Goal: Task Accomplishment & Management: Understand process/instructions

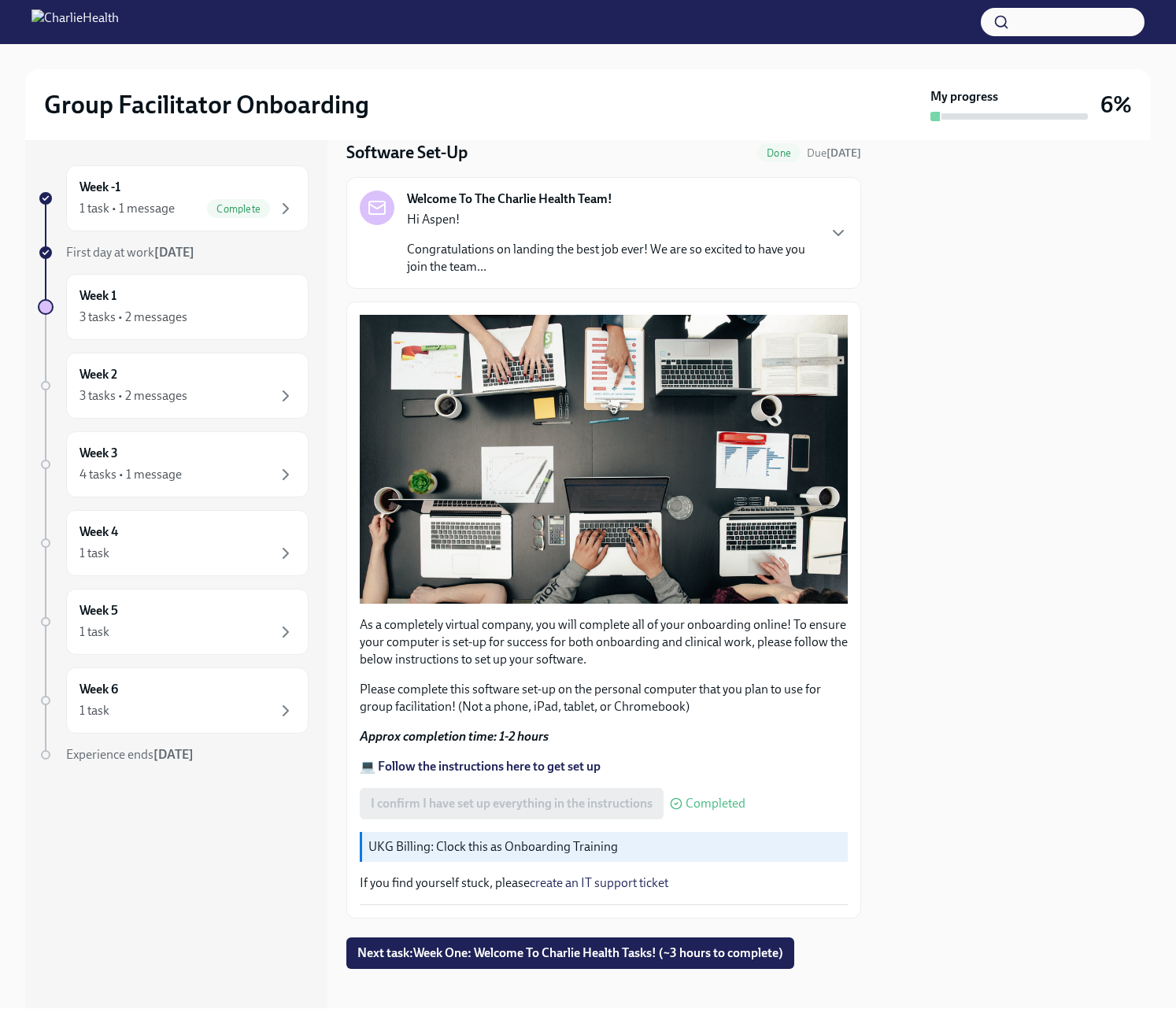
scroll to position [60, 0]
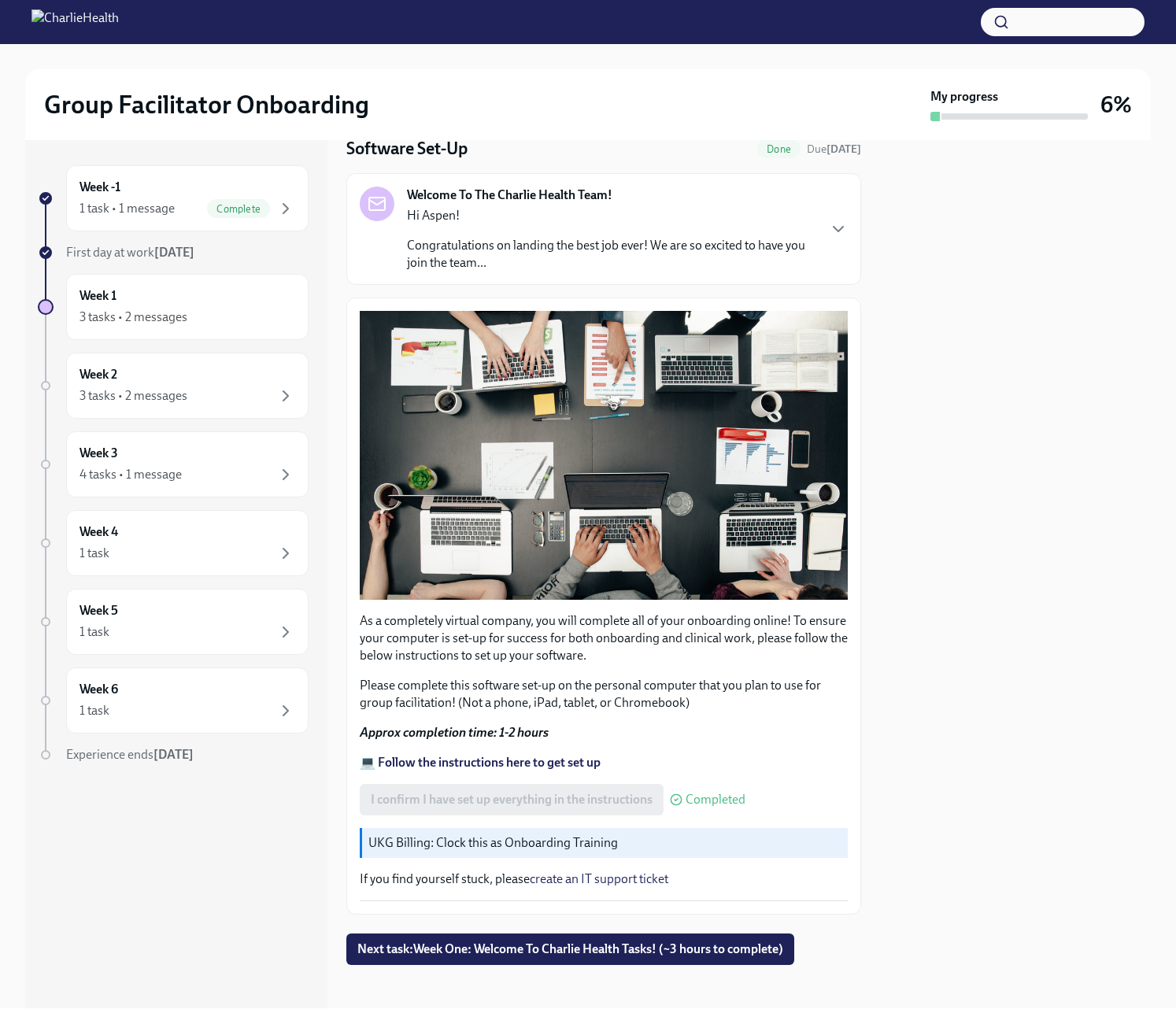
click at [513, 787] on div "I confirm I have set up everything in the instructions Completed" at bounding box center [552, 799] width 386 height 32
click at [573, 548] on button "Zoom image" at bounding box center [603, 454] width 488 height 288
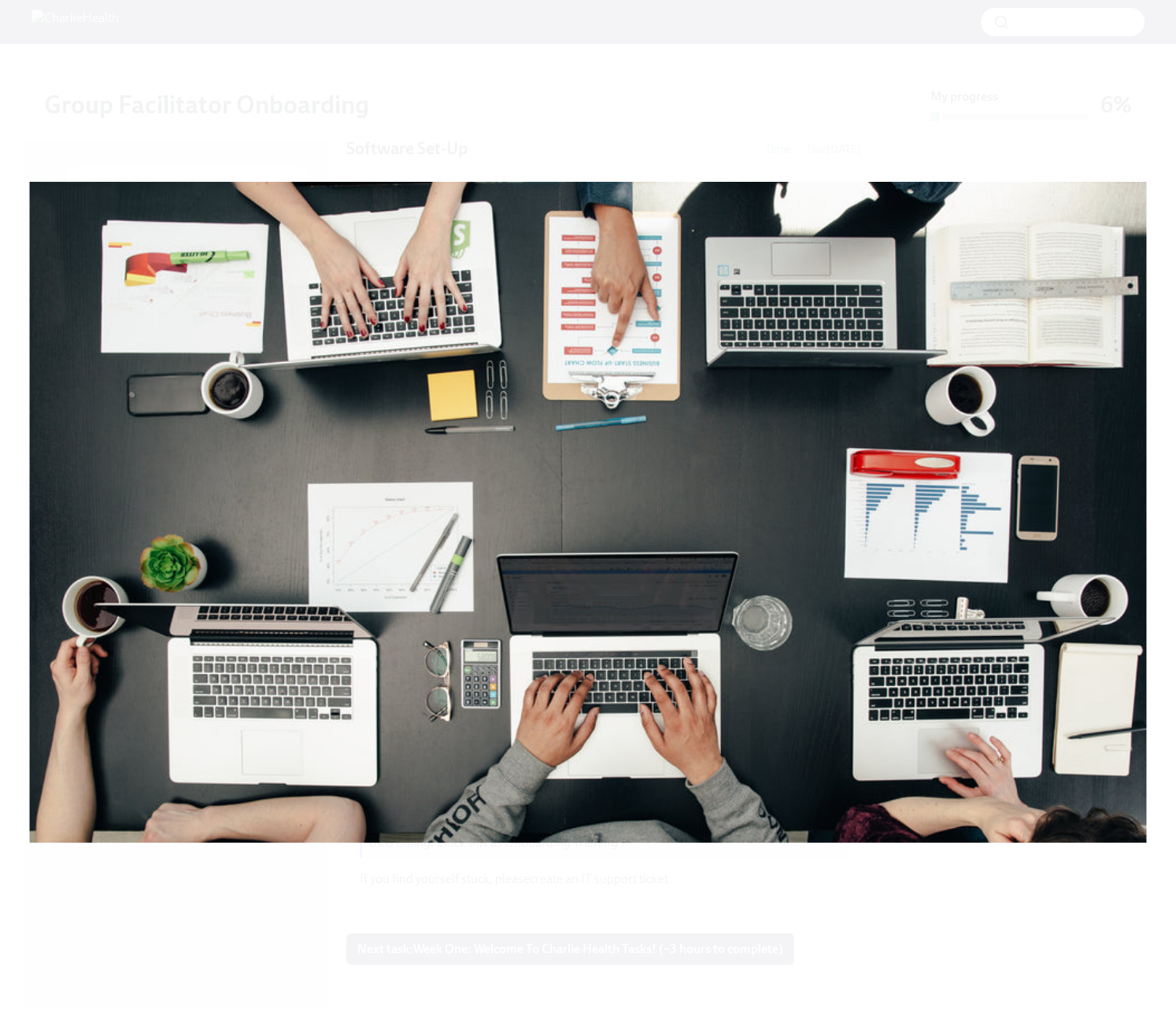
click at [1088, 140] on button "Unzoom image" at bounding box center [588, 512] width 1176 height 1024
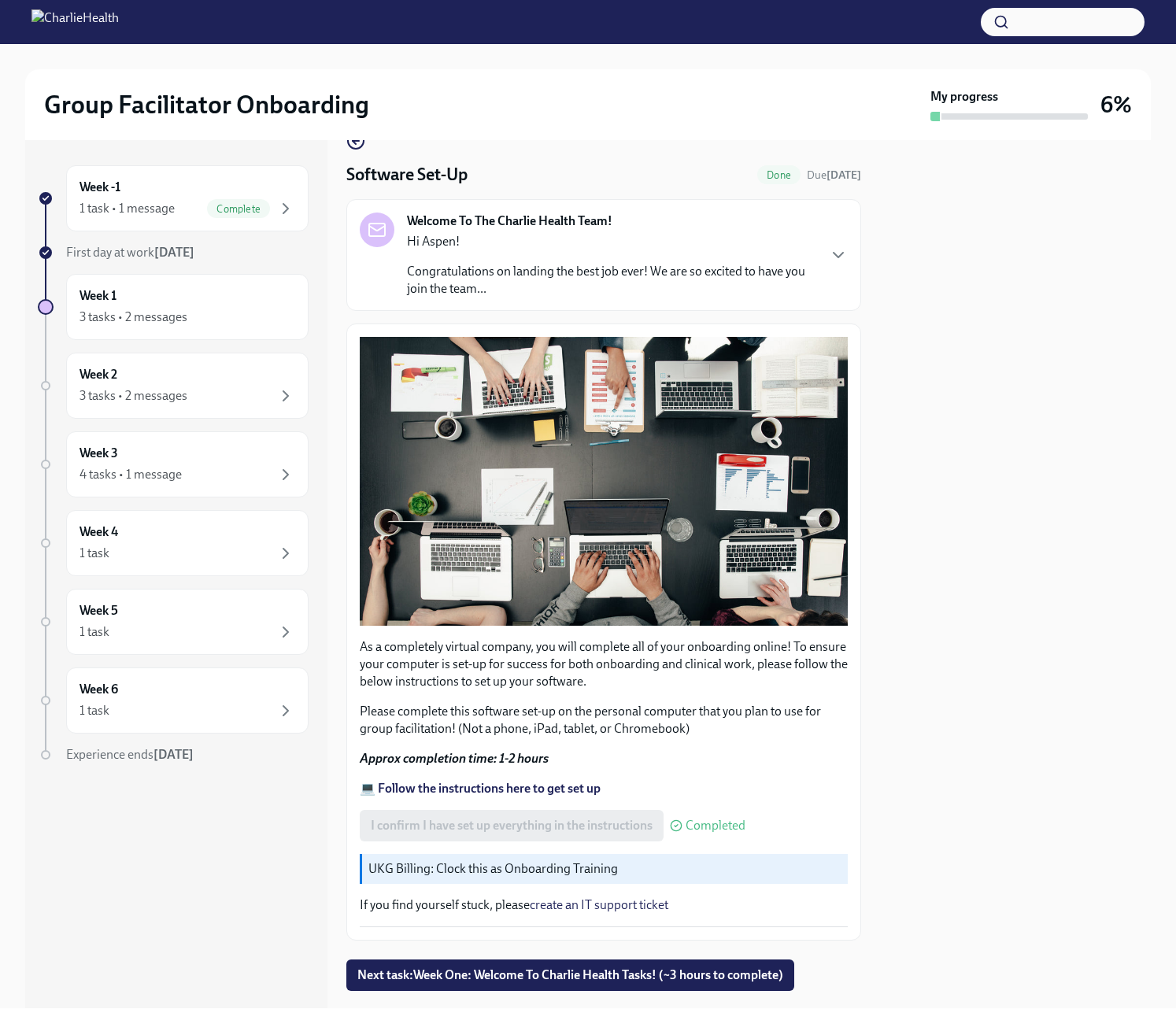
scroll to position [0, 0]
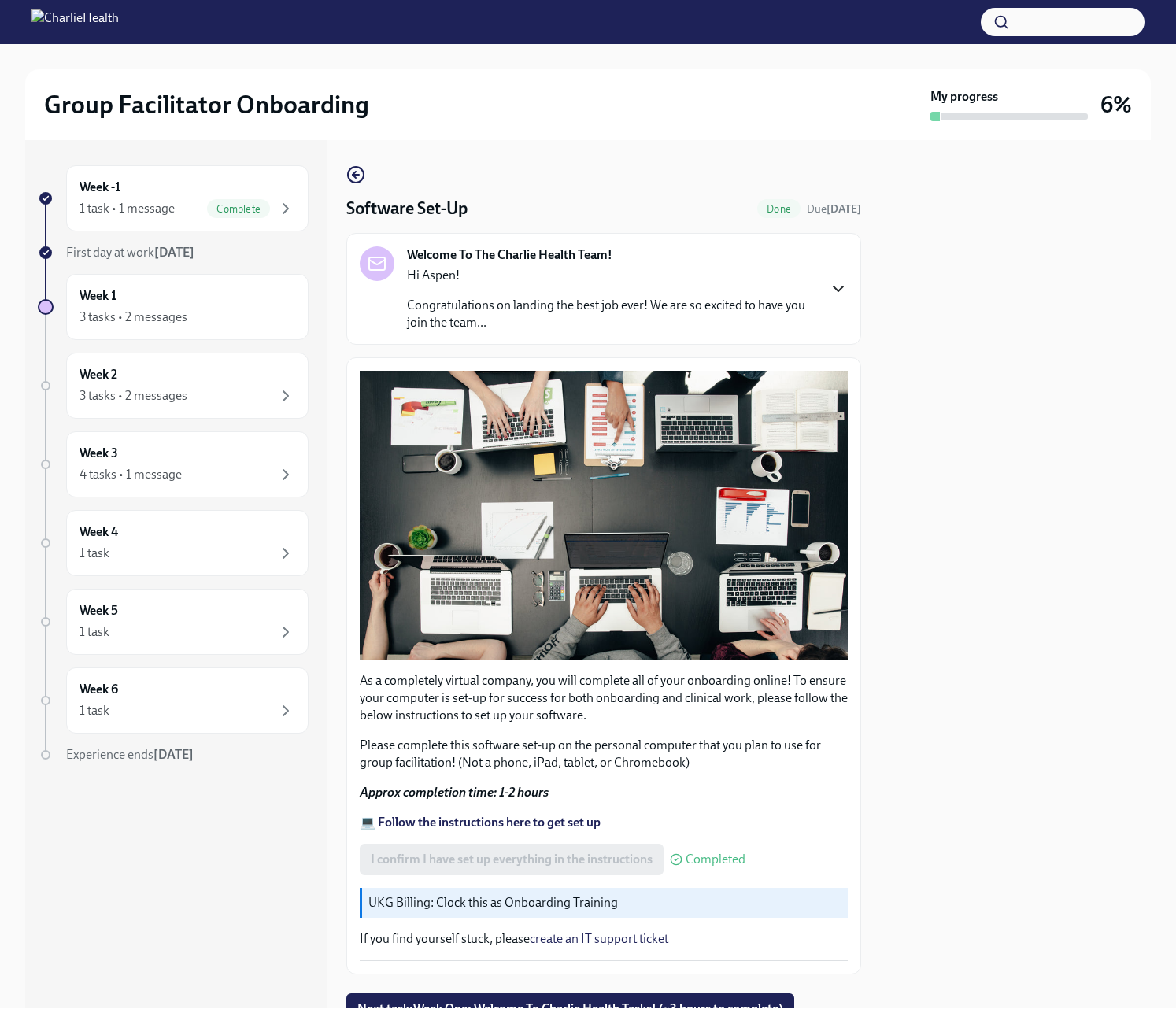
click at [829, 283] on icon "button" at bounding box center [838, 288] width 19 height 19
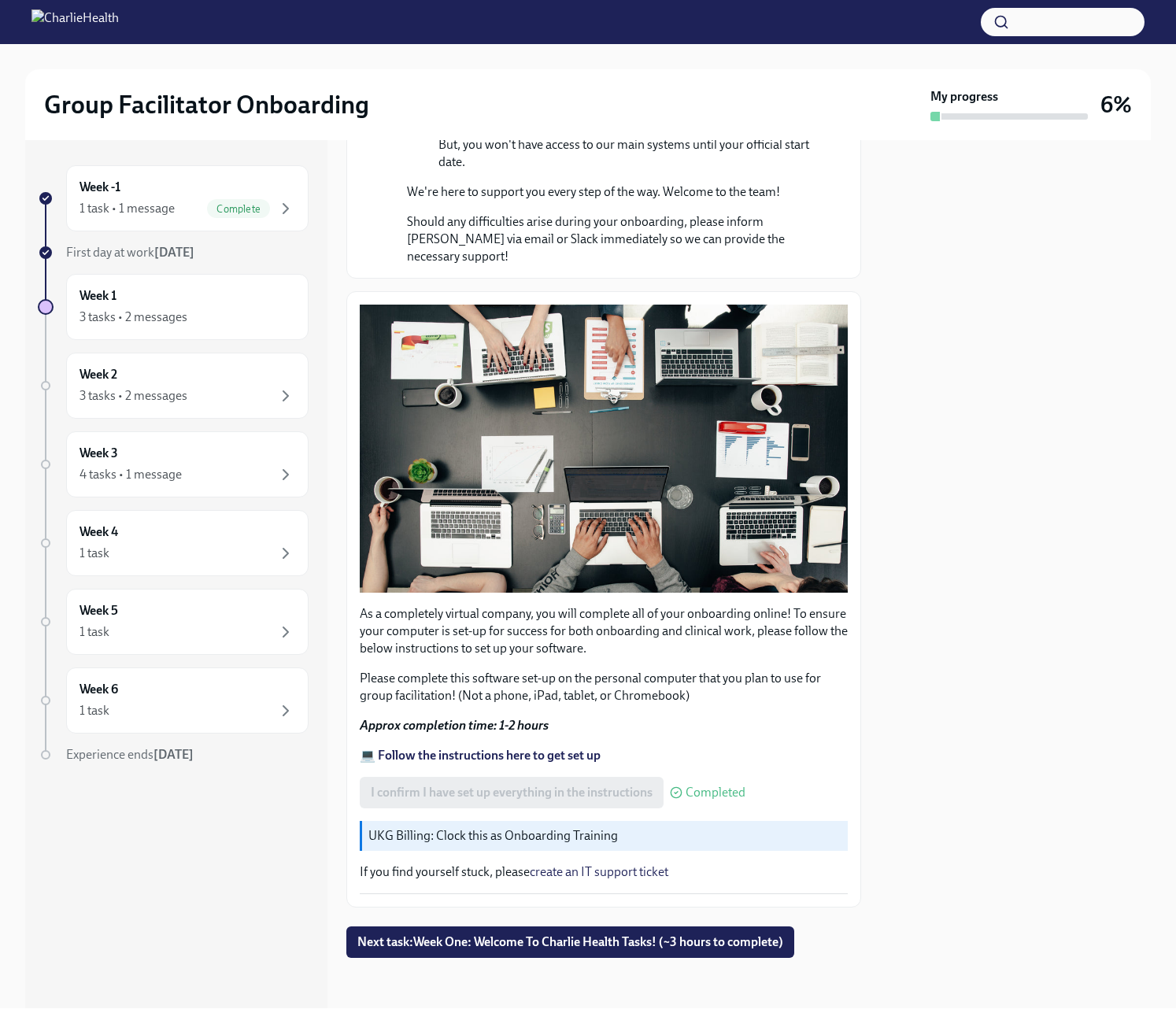
scroll to position [932, 0]
click at [507, 755] on strong "💻 Follow the instructions here to get set up" at bounding box center [480, 755] width 241 height 15
click at [570, 787] on div "I confirm I have set up everything in the instructions Completed" at bounding box center [552, 792] width 386 height 32
click at [752, 749] on p "💻 Follow the instructions here to get set up" at bounding box center [603, 755] width 488 height 17
click at [721, 787] on span "Completed" at bounding box center [715, 793] width 60 height 13
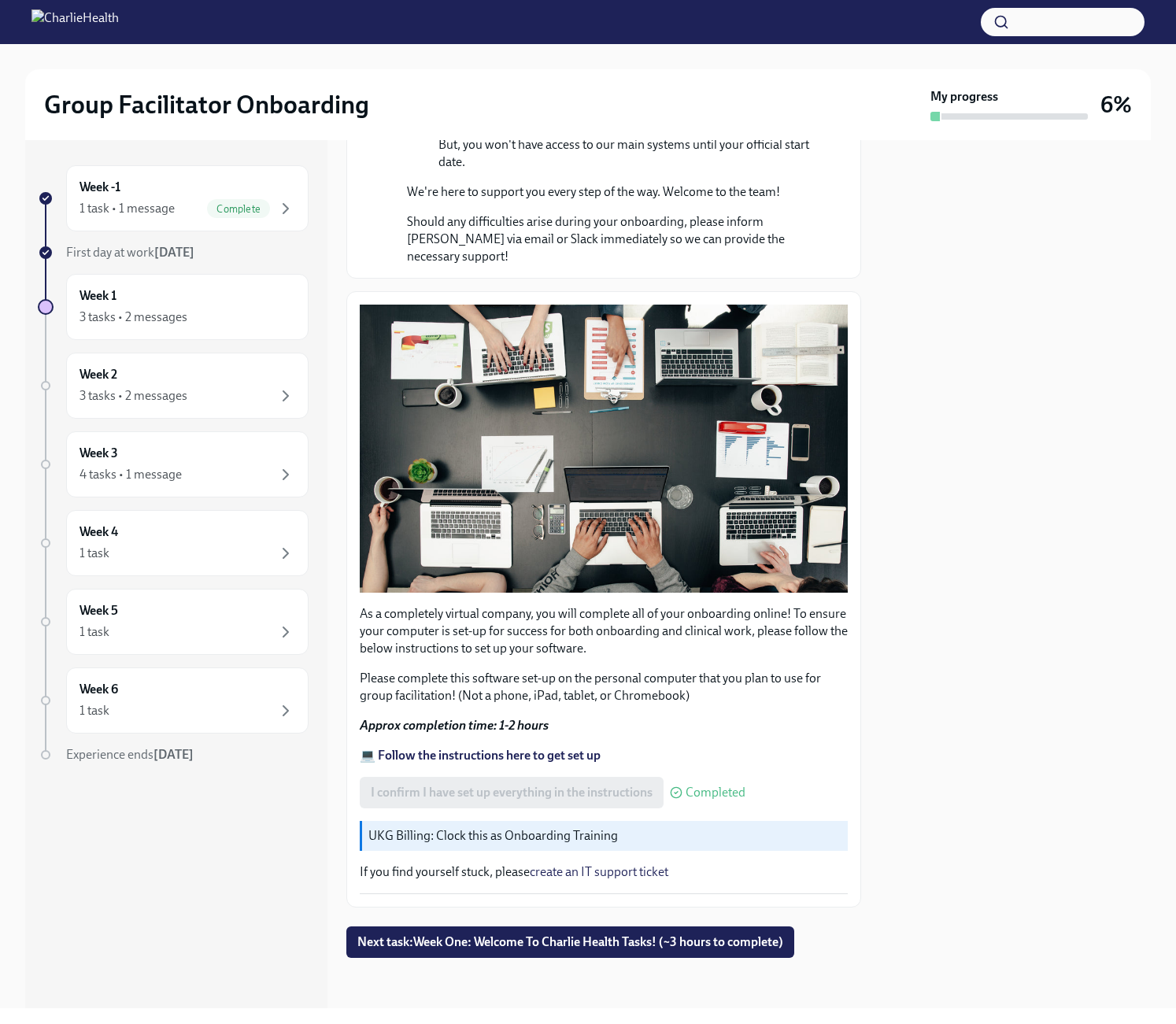
click at [716, 837] on p "UKG Billing: Clock this as Onboarding Training" at bounding box center [605, 835] width 473 height 17
click at [719, 773] on div "As a completely virtual company, you will complete all of your onboarding onlin…" at bounding box center [603, 599] width 488 height 590
click at [715, 796] on span "Completed" at bounding box center [715, 793] width 60 height 13
click at [548, 797] on div "I confirm I have set up everything in the instructions Completed" at bounding box center [552, 792] width 386 height 32
drag, startPoint x: 548, startPoint y: 797, endPoint x: 481, endPoint y: 832, distance: 75.6
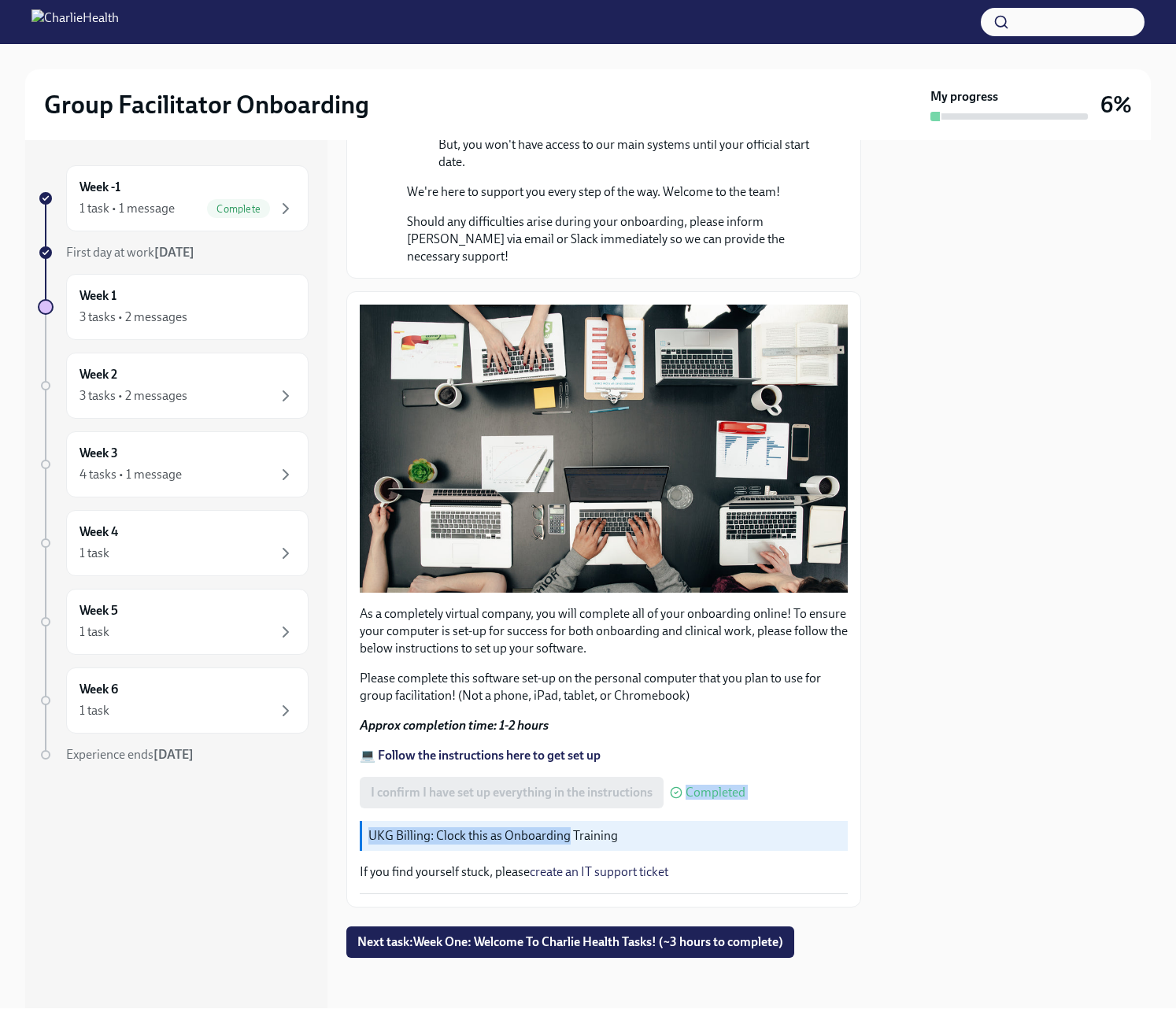
click at [499, 823] on div "As a completely virtual company, you will complete all of your onboarding onlin…" at bounding box center [603, 599] width 488 height 590
click at [623, 839] on p "UKG Billing: Clock this as Onboarding Training" at bounding box center [605, 835] width 473 height 17
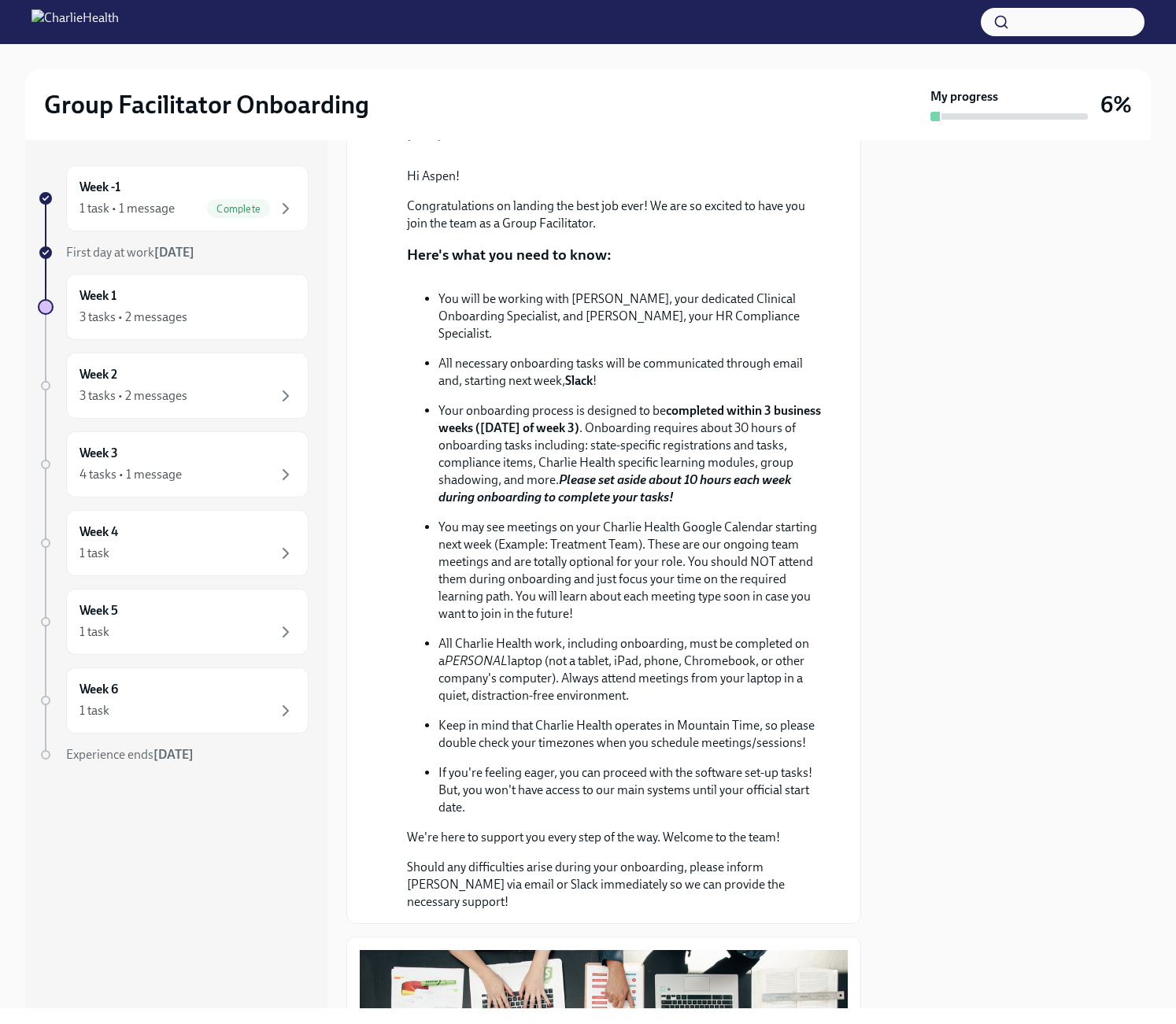
scroll to position [0, 0]
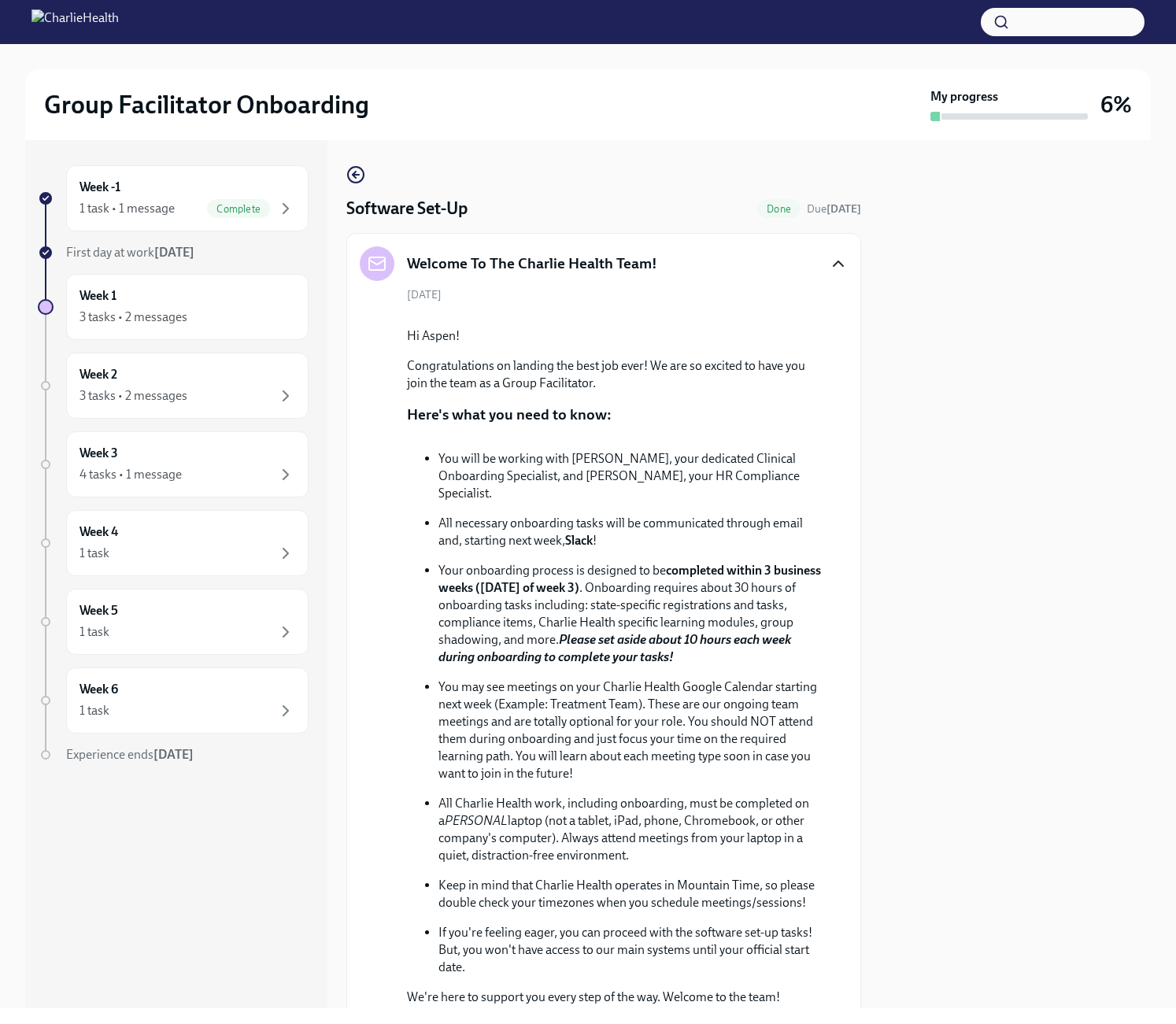
click at [158, 250] on strong "[DATE]" at bounding box center [174, 252] width 40 height 15
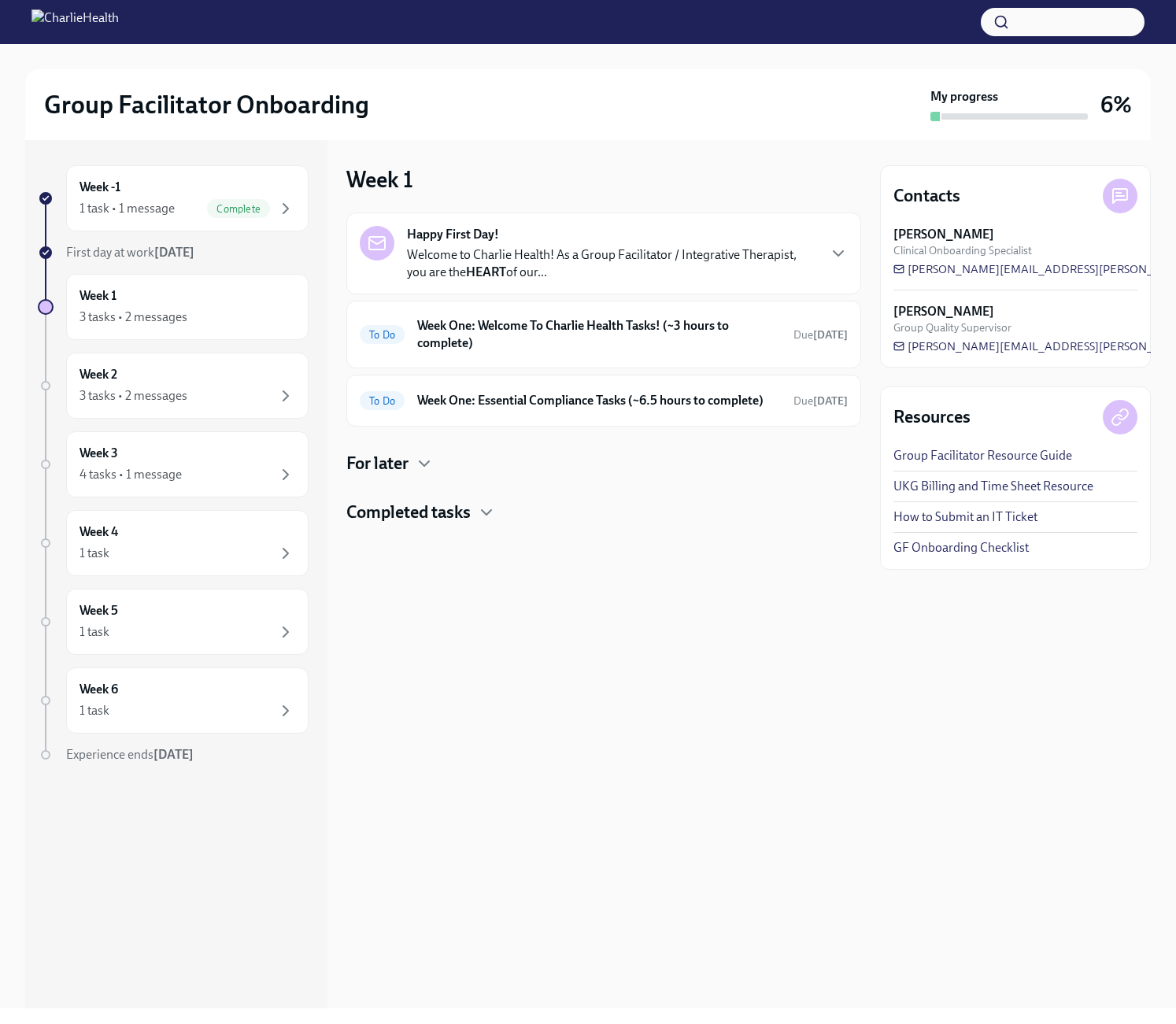
click at [164, 256] on strong "[DATE]" at bounding box center [174, 252] width 40 height 15
click at [641, 266] on p "Welcome to Charlie Health! As a Group Facilitator / Integrative Therapist, you …" at bounding box center [611, 264] width 409 height 34
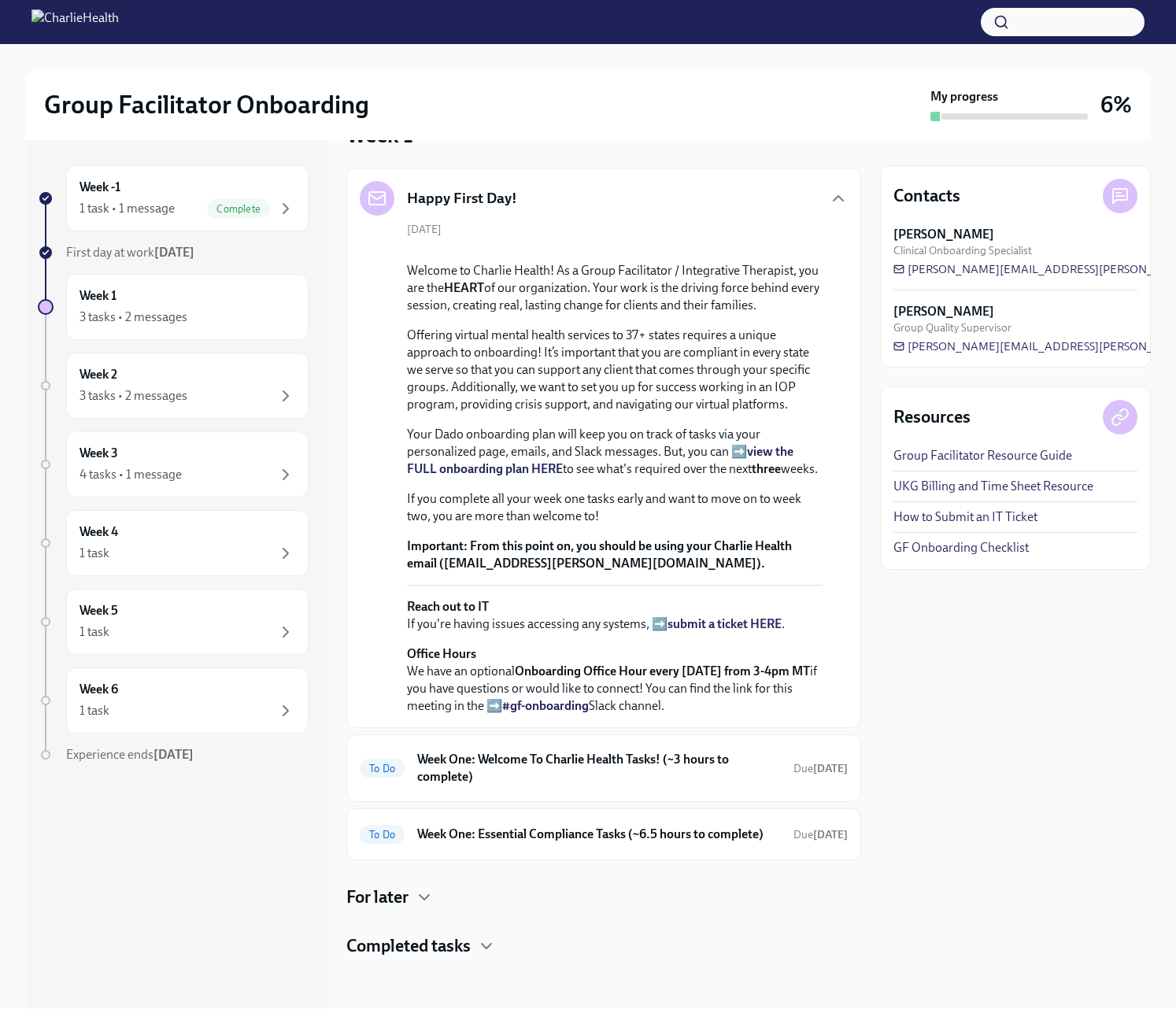
scroll to position [283, 0]
click at [229, 315] on div "3 tasks • 2 messages" at bounding box center [187, 317] width 216 height 19
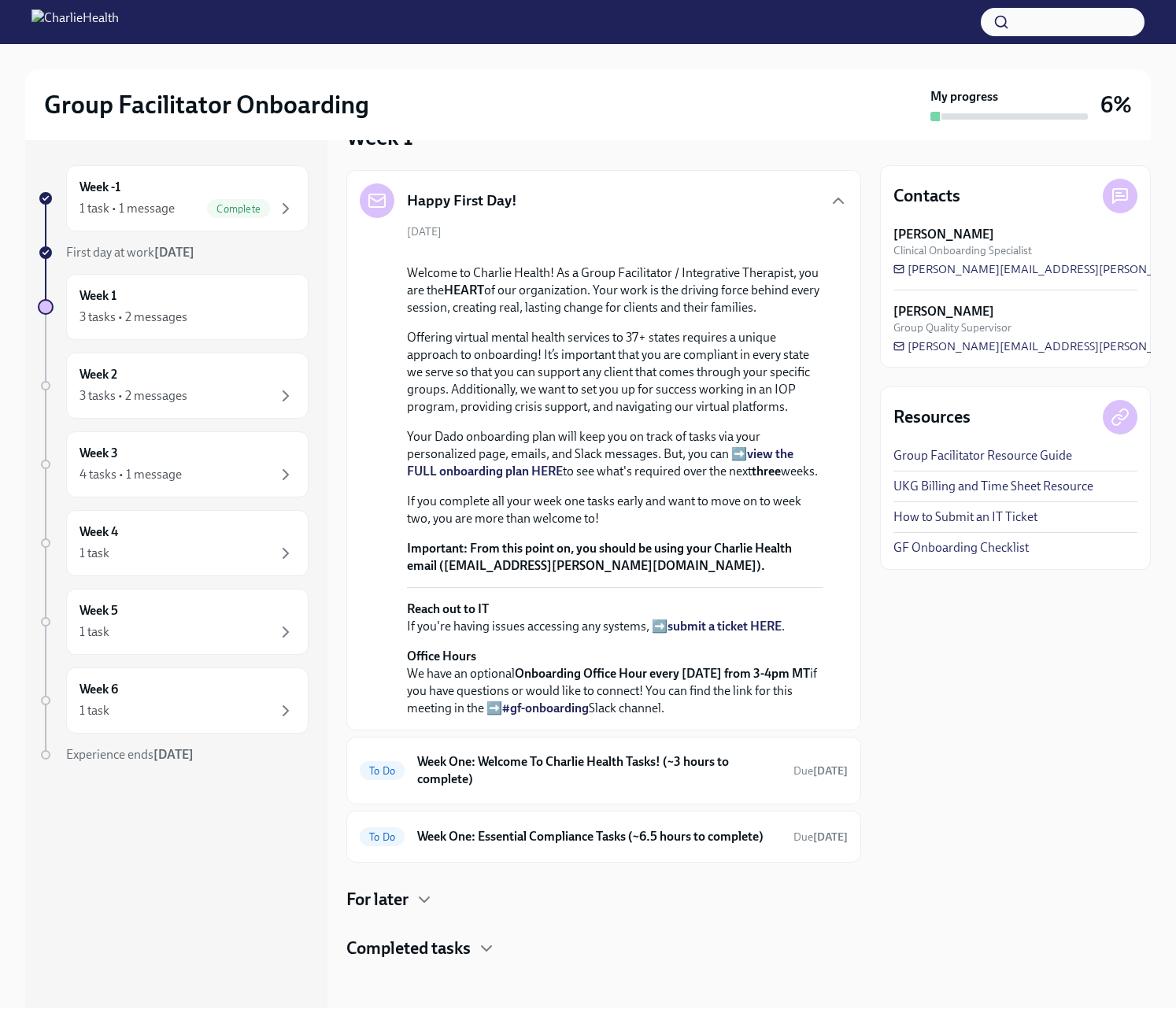
scroll to position [283, 0]
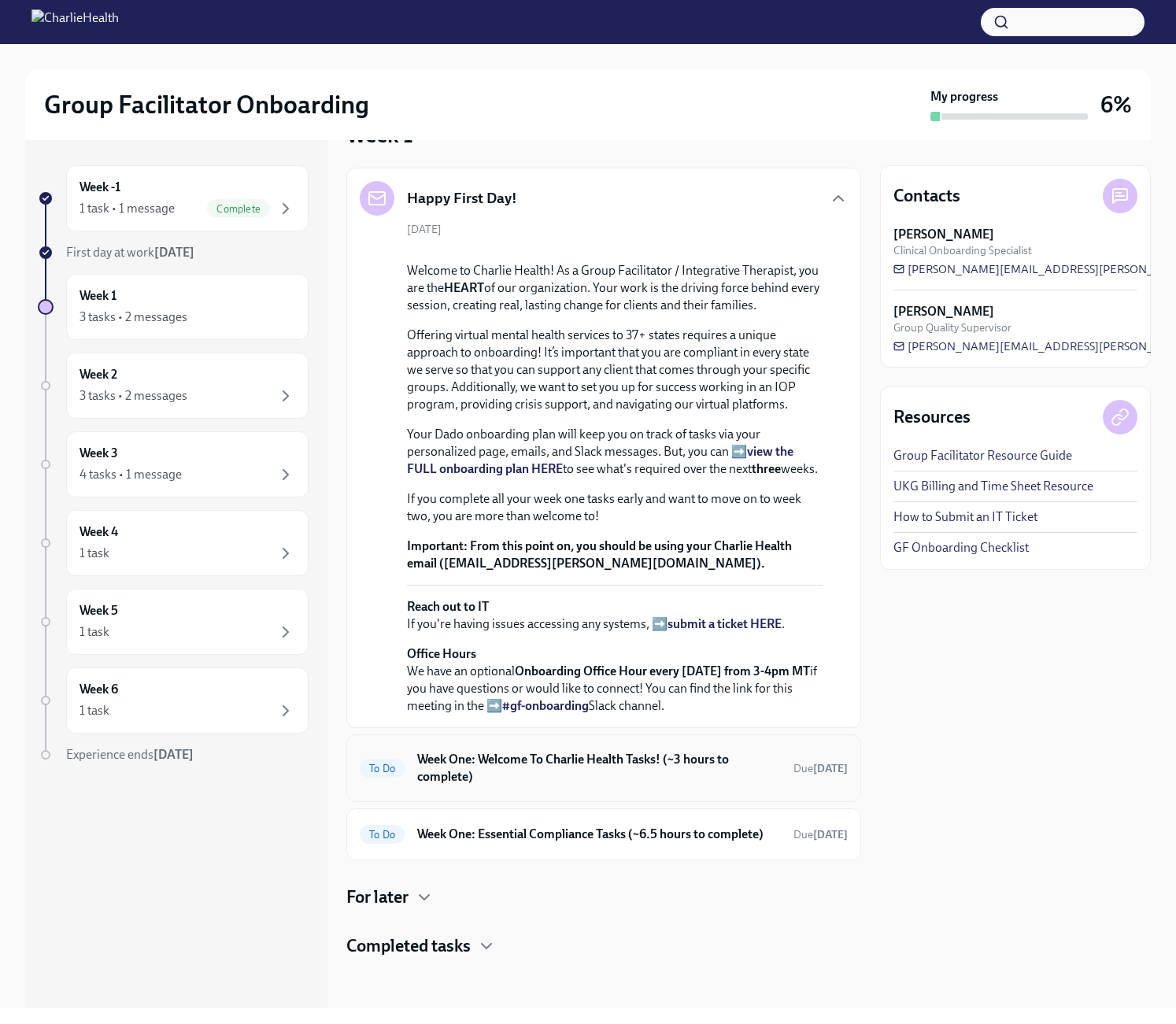
click at [624, 751] on h6 "Week One: Welcome To Charlie Health Tasks! (~3 hours to complete)" at bounding box center [599, 768] width 364 height 34
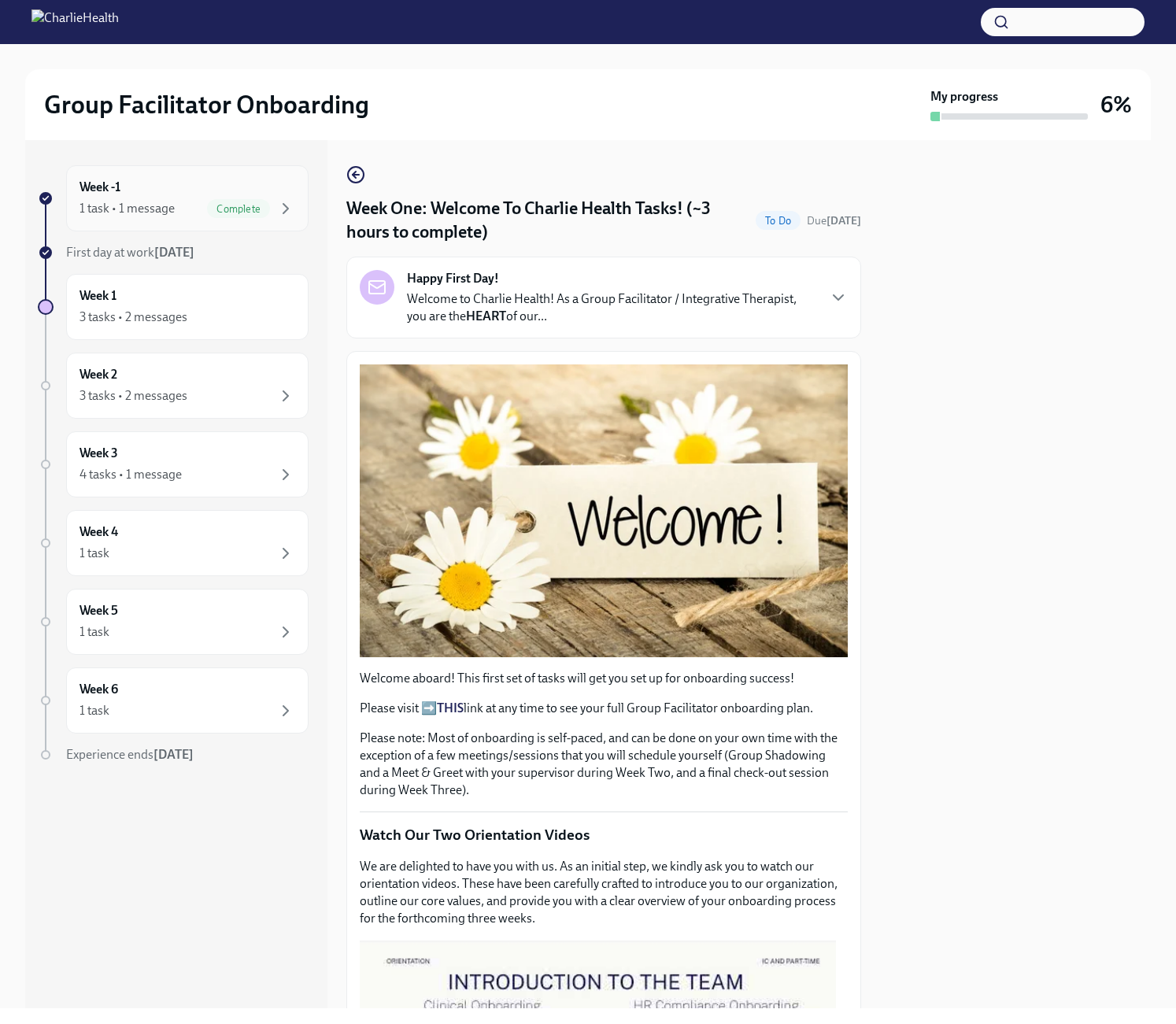
click at [170, 211] on div "1 task • 1 message" at bounding box center [126, 208] width 95 height 17
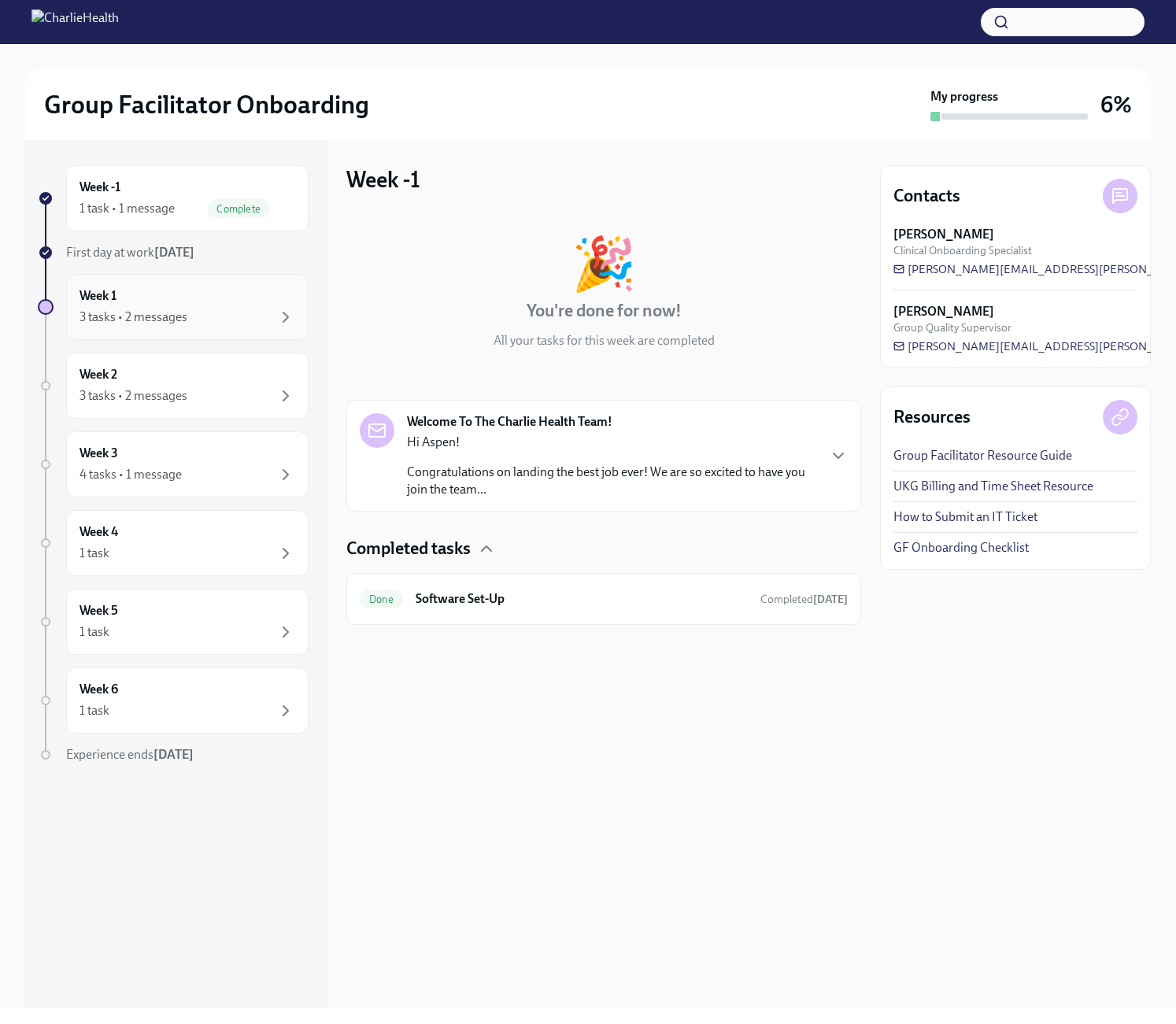
click at [203, 315] on div "3 tasks • 2 messages" at bounding box center [187, 317] width 216 height 19
